Goal: Transaction & Acquisition: Obtain resource

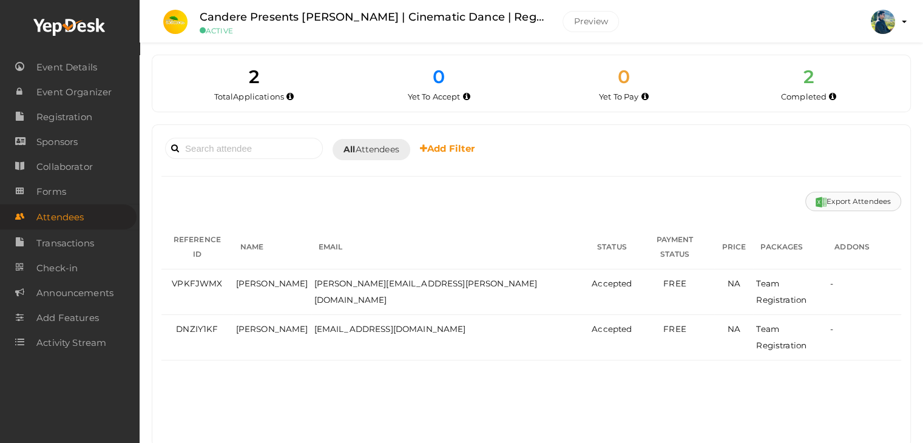
click at [854, 201] on button "Export Attendees" at bounding box center [853, 201] width 96 height 19
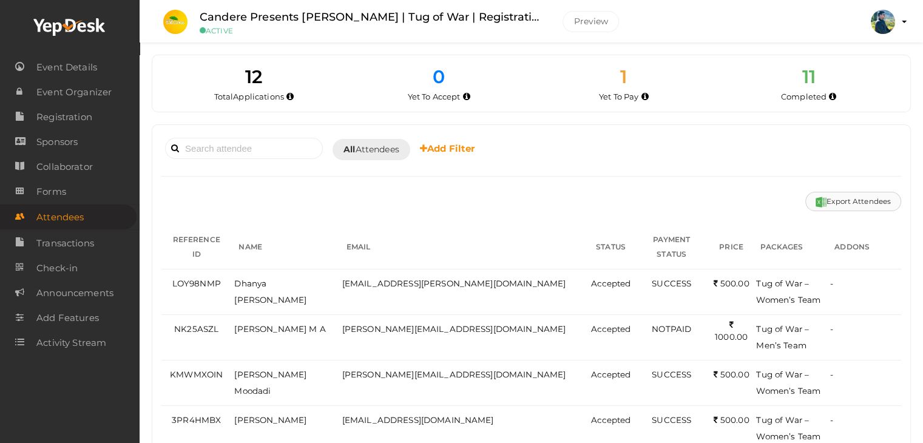
click at [857, 197] on button "Export Attendees" at bounding box center [853, 201] width 96 height 19
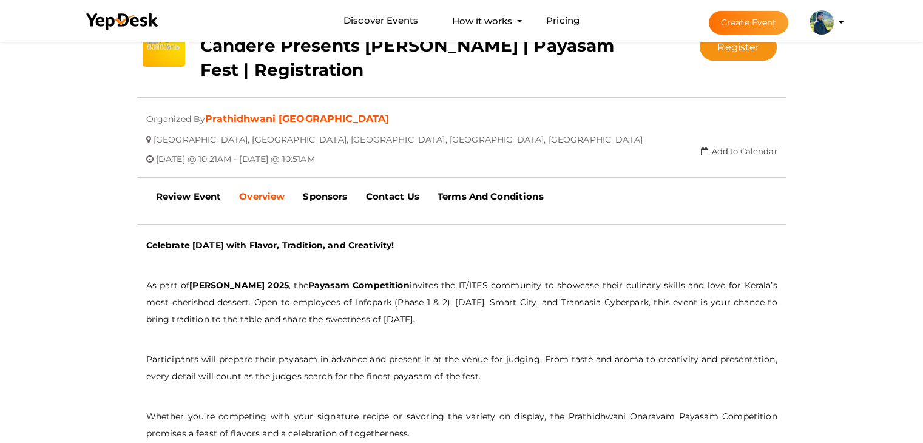
scroll to position [281, 0]
